Goal: Task Accomplishment & Management: Use online tool/utility

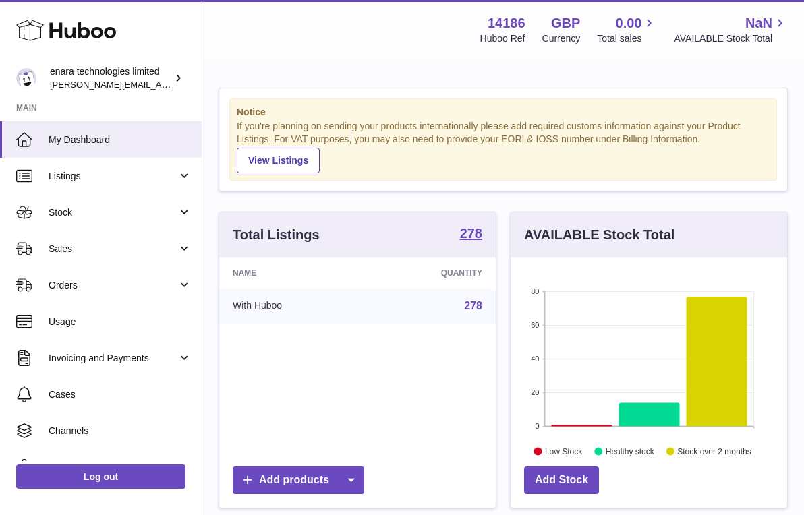
scroll to position [210, 277]
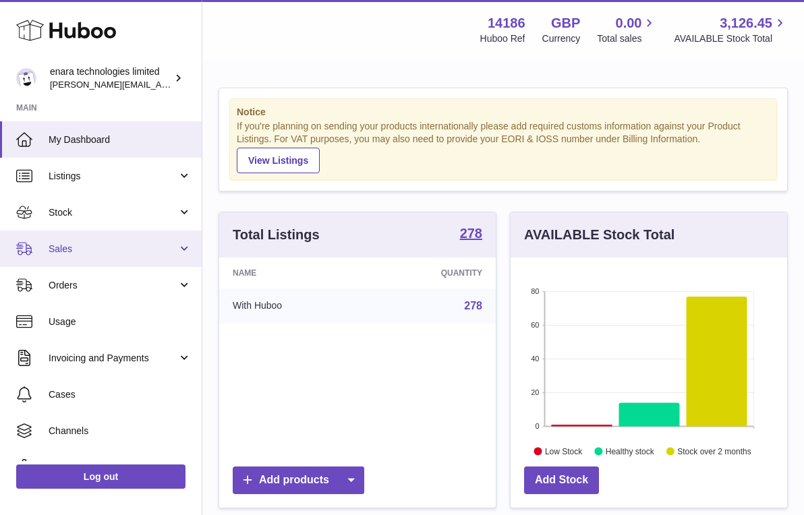
click at [84, 257] on link "Sales" at bounding box center [101, 249] width 202 height 36
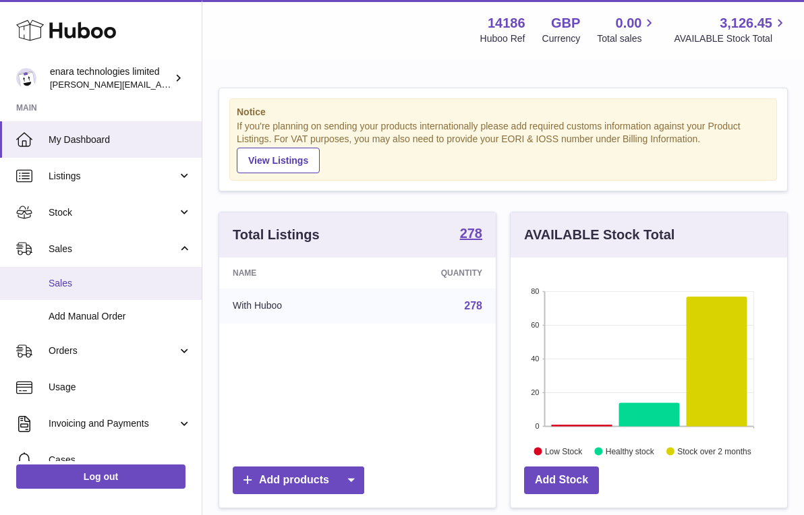
click at [84, 280] on span "Sales" at bounding box center [120, 283] width 143 height 13
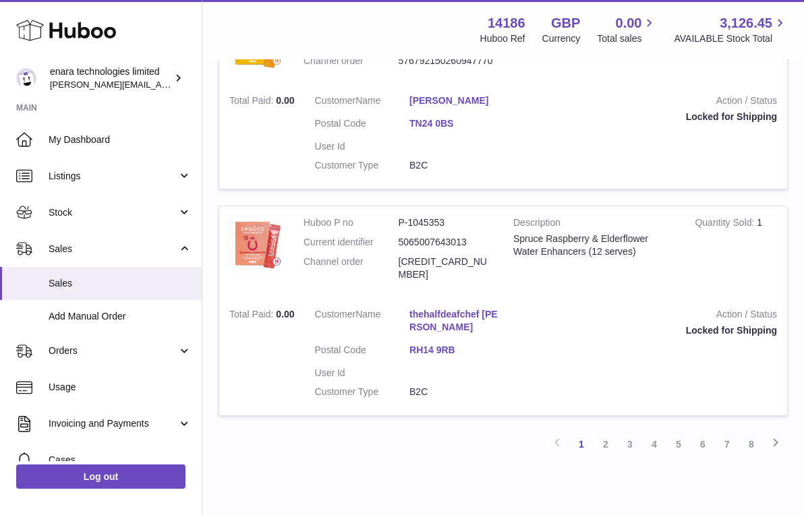
scroll to position [1953, 0]
click at [758, 433] on link "8" at bounding box center [751, 445] width 24 height 24
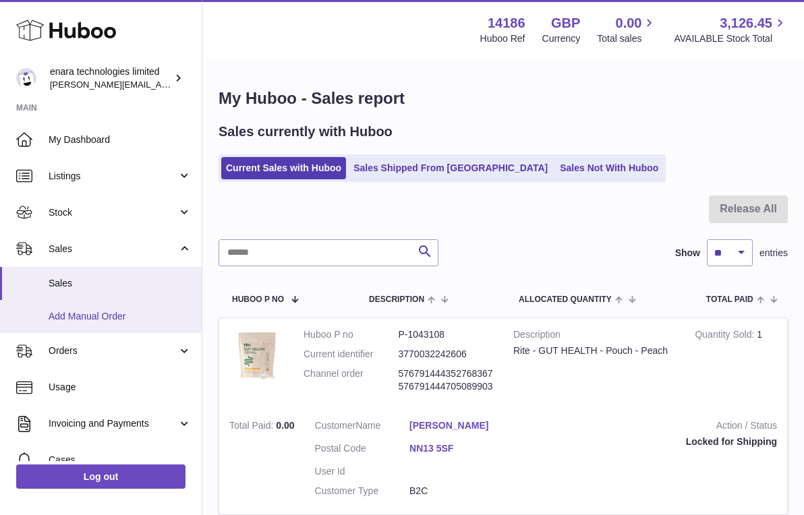
click at [123, 312] on span "Add Manual Order" at bounding box center [120, 316] width 143 height 13
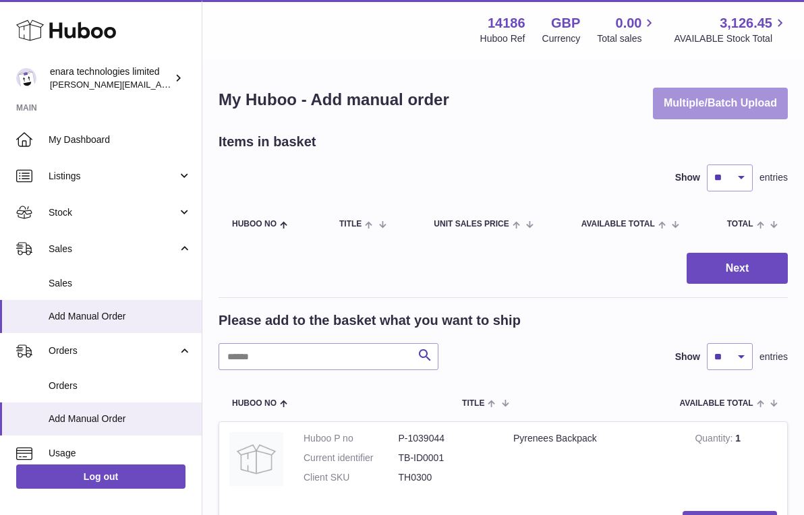
click at [758, 101] on button "Multiple/Batch Upload" at bounding box center [720, 104] width 135 height 32
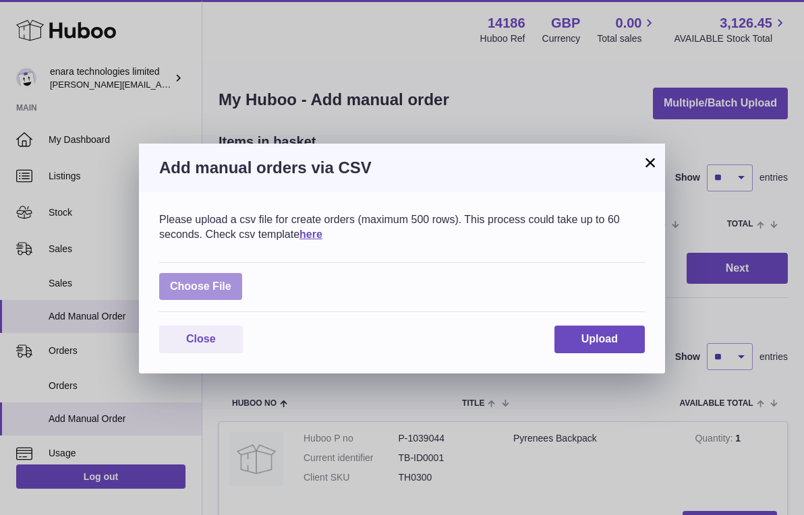
click at [213, 281] on label at bounding box center [200, 287] width 83 height 28
click at [231, 281] on input "file" at bounding box center [231, 280] width 1 height 1
type input "**********"
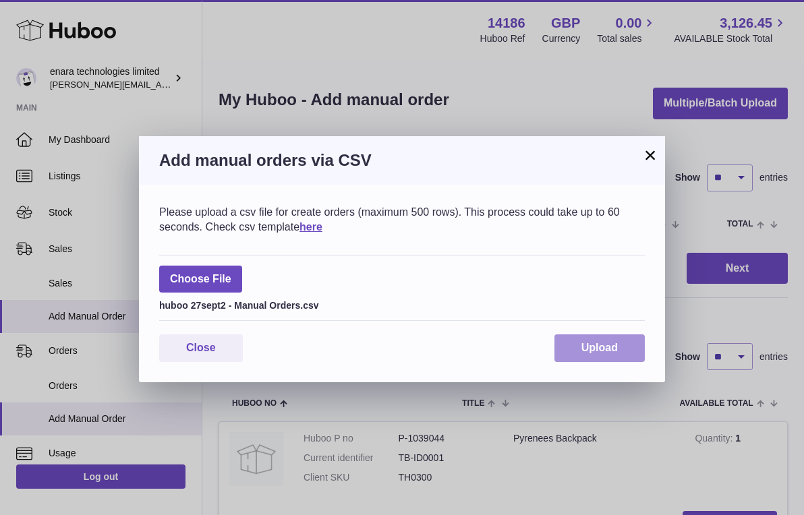
click at [614, 343] on span "Upload" at bounding box center [600, 347] width 36 height 11
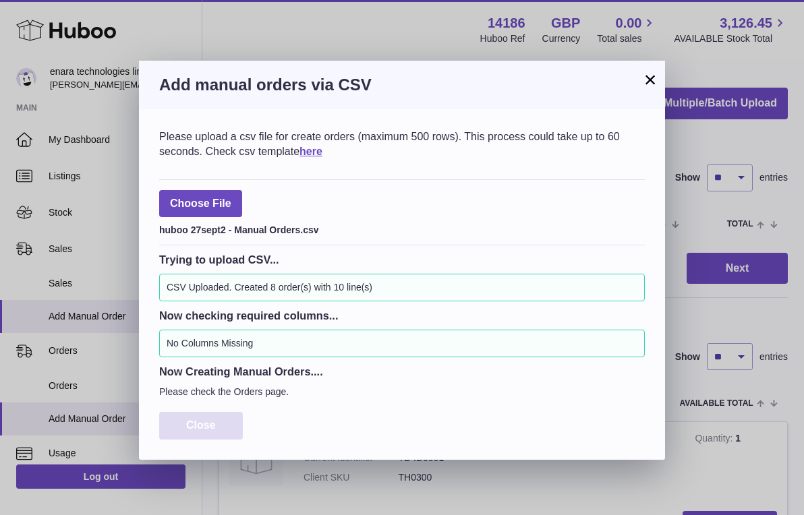
click at [217, 420] on button "Close" at bounding box center [201, 426] width 84 height 28
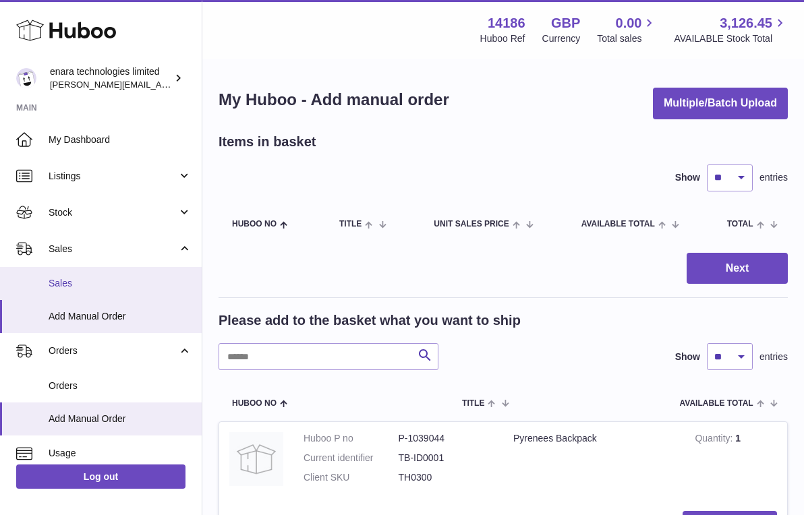
click at [133, 272] on link "Sales" at bounding box center [101, 283] width 202 height 33
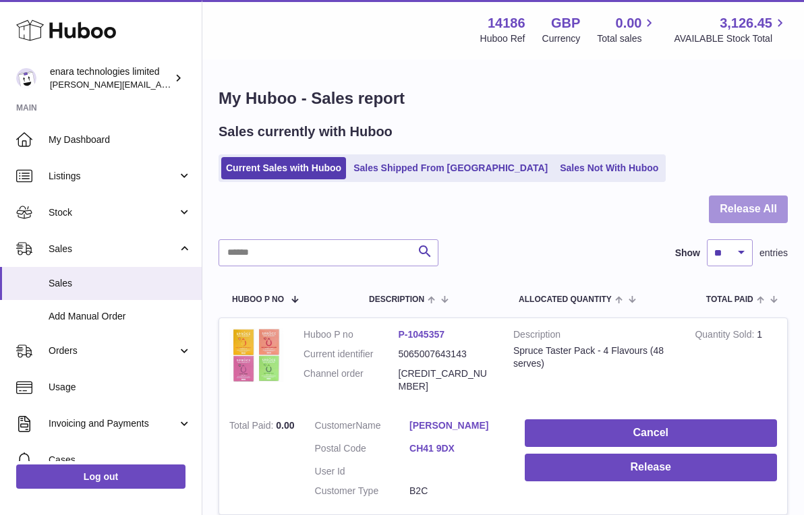
click at [766, 207] on button "Release All" at bounding box center [748, 210] width 79 height 28
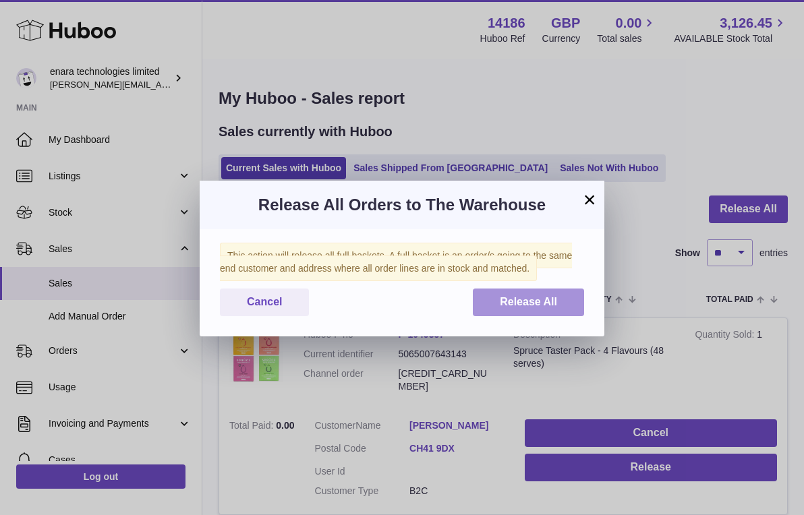
click at [507, 304] on span "Release All" at bounding box center [528, 301] width 57 height 11
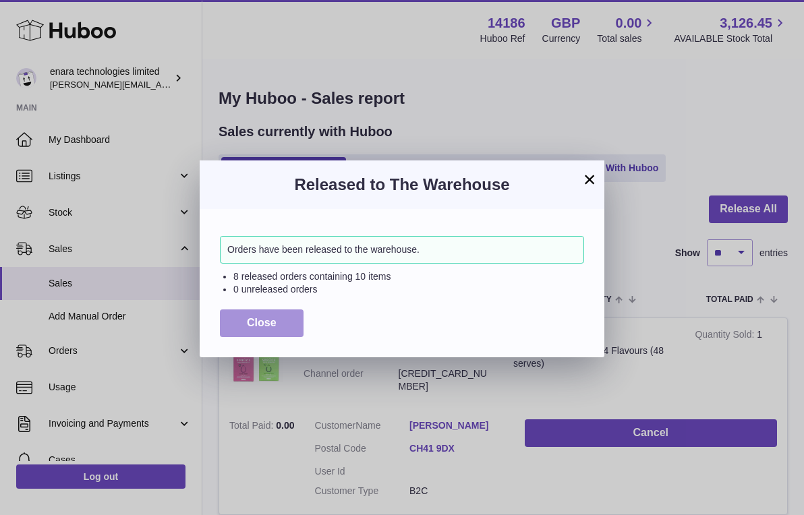
click at [271, 314] on button "Close" at bounding box center [262, 324] width 84 height 28
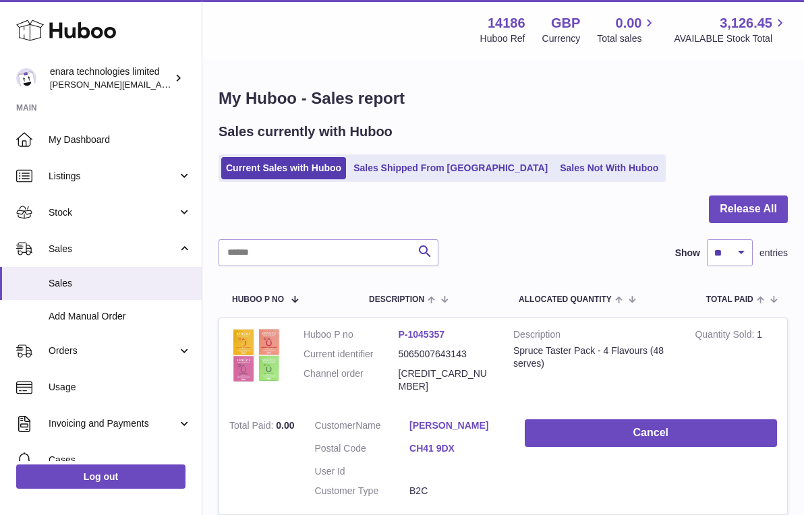
click at [481, 197] on div at bounding box center [503, 218] width 569 height 44
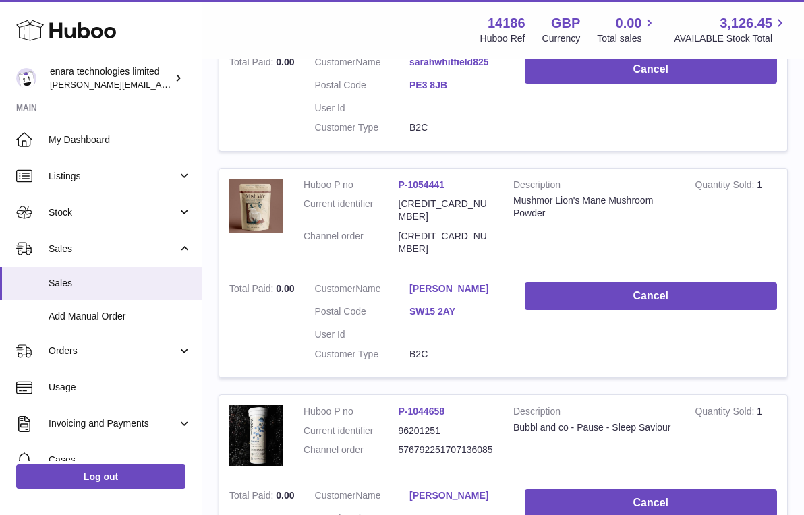
scroll to position [1811, 0]
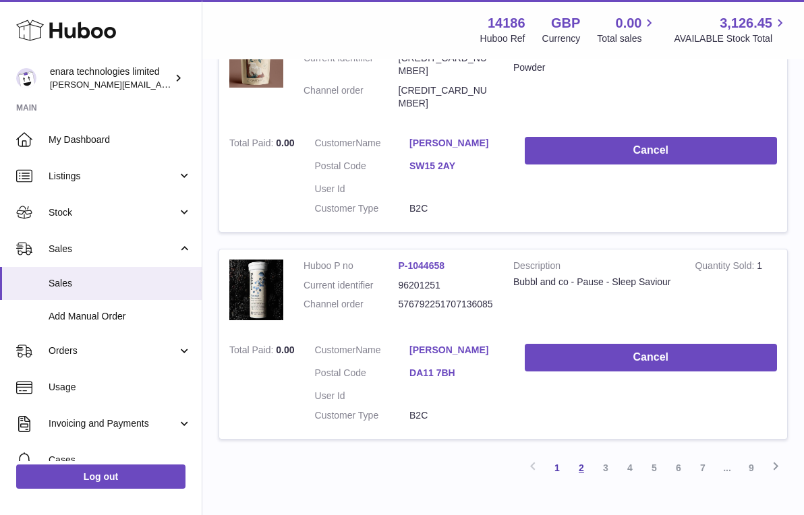
click at [579, 456] on link "2" at bounding box center [581, 468] width 24 height 24
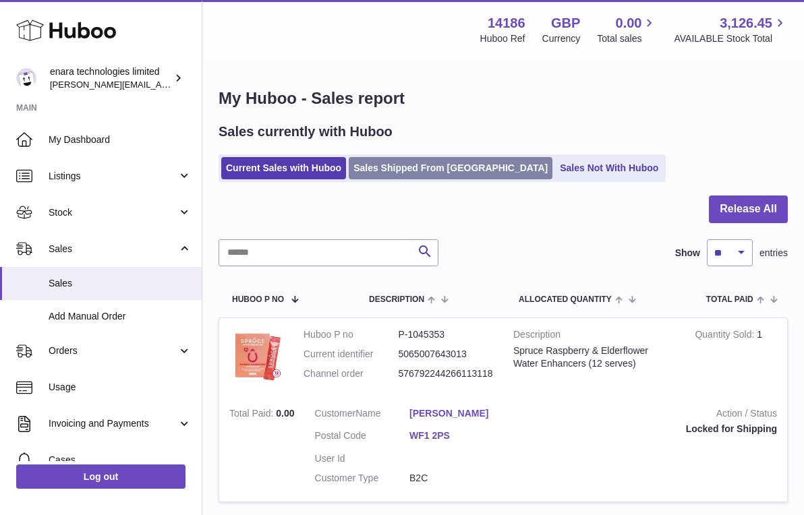
click at [424, 170] on link "Sales Shipped From [GEOGRAPHIC_DATA]" at bounding box center [451, 168] width 204 height 22
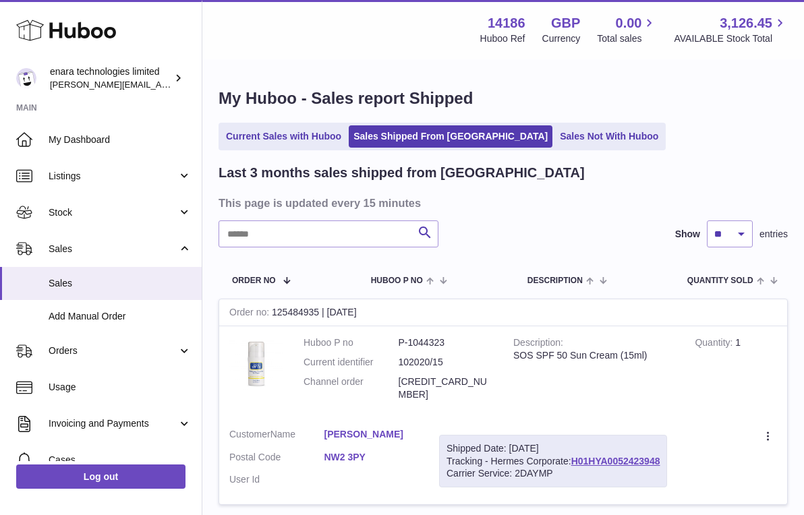
click at [468, 376] on dd "[CREDIT_CARD_NUMBER]" at bounding box center [446, 389] width 95 height 26
copy dd "[CREDIT_CARD_NUMBER]"
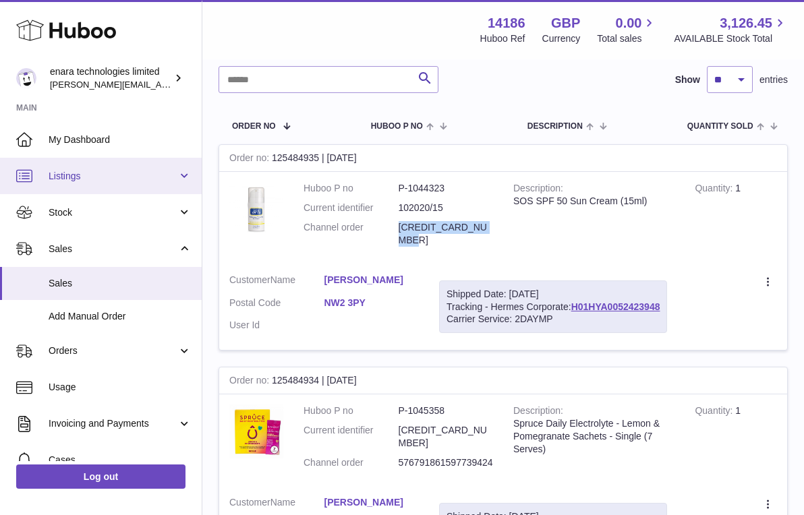
scroll to position [159, 0]
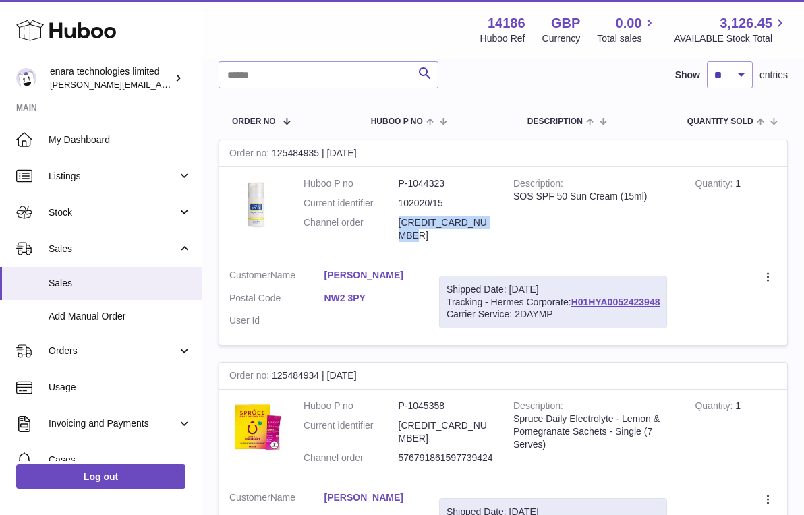
click at [473, 452] on dd "576791861597739424" at bounding box center [446, 458] width 95 height 13
copy dd "576791861597739424"
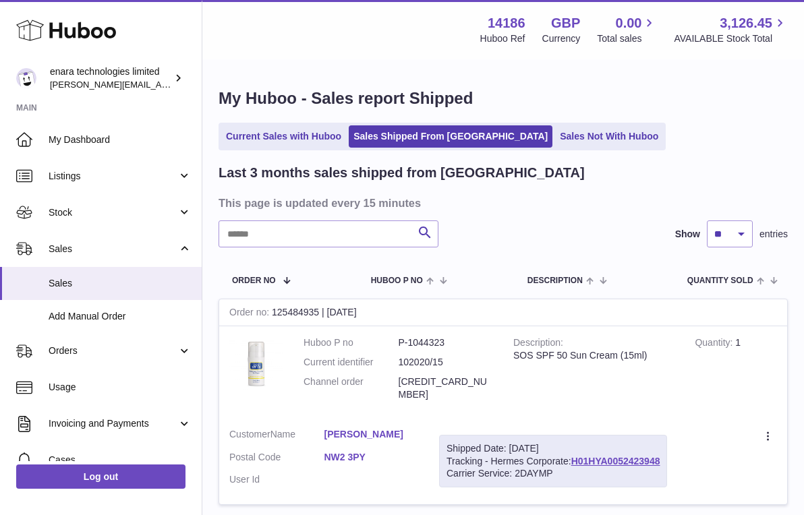
scroll to position [0, 0]
